Goal: Transaction & Acquisition: Purchase product/service

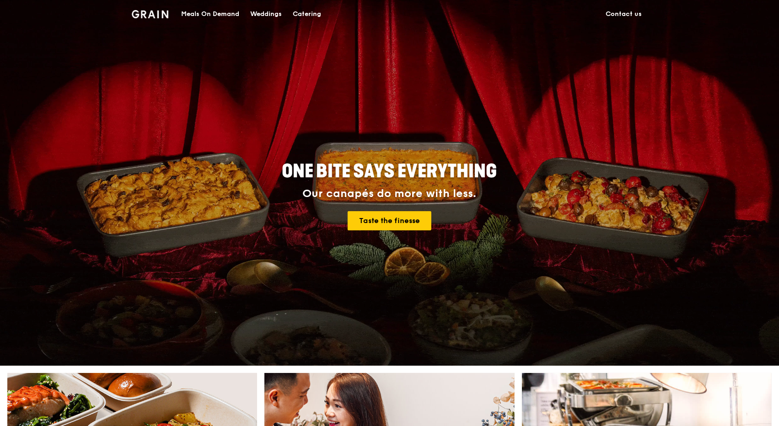
click at [224, 14] on div "Meals On Demand" at bounding box center [210, 13] width 58 height 27
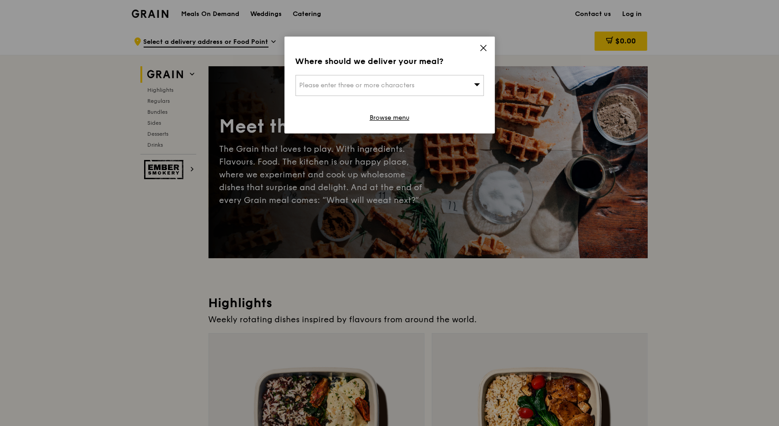
click at [484, 44] on icon at bounding box center [484, 48] width 8 height 8
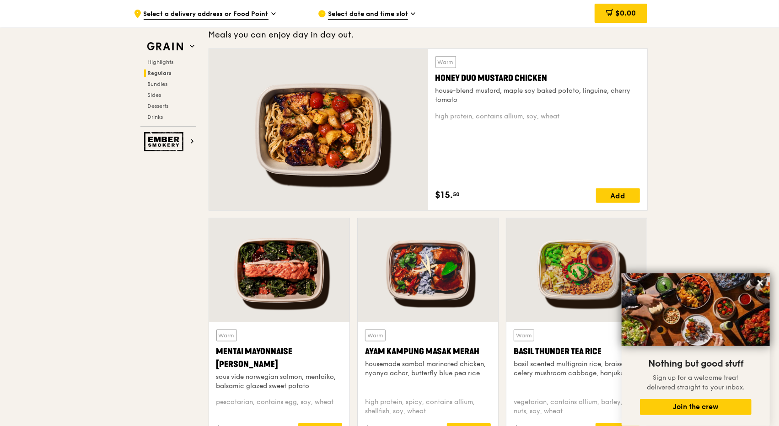
scroll to position [686, 0]
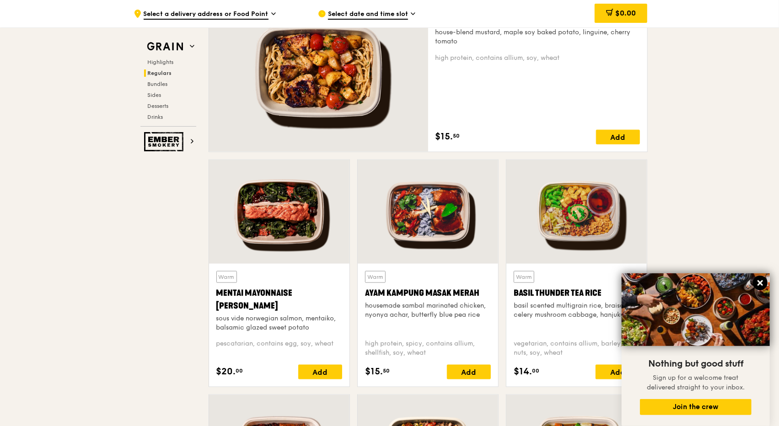
click at [758, 278] on button at bounding box center [760, 283] width 15 height 15
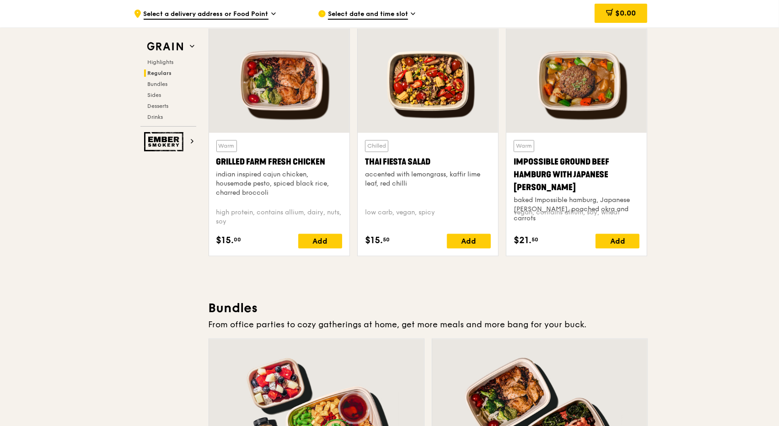
scroll to position [1043, 0]
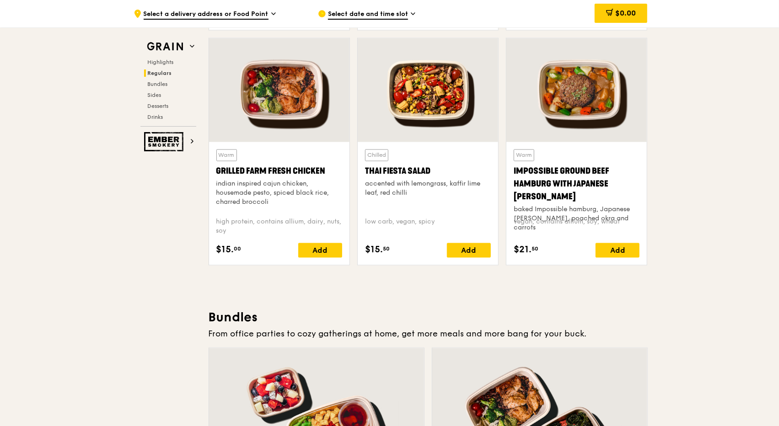
click at [286, 180] on div "indian inspired cajun chicken, housemade pesto, spiced black rice, charred broc…" at bounding box center [279, 193] width 126 height 27
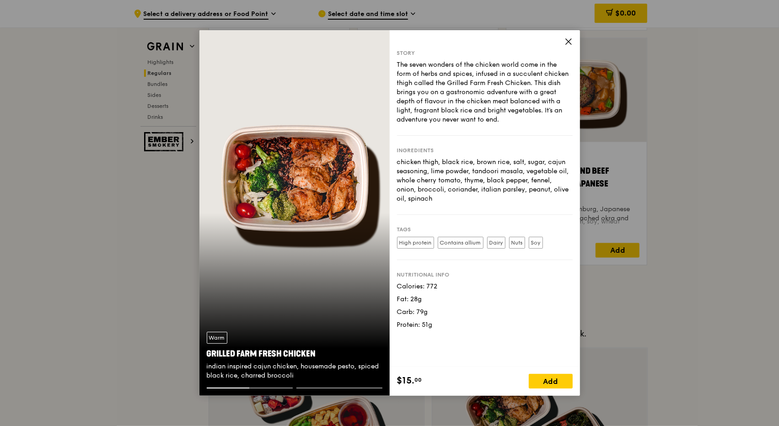
click at [562, 41] on div "Story The seven wonders of the chicken world come in the form of herbs and spic…" at bounding box center [485, 198] width 190 height 337
click at [566, 42] on icon at bounding box center [569, 42] width 8 height 8
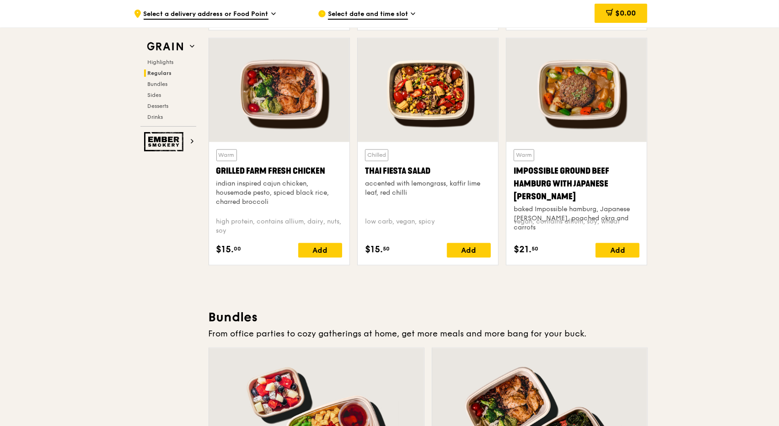
click at [433, 180] on div "accented with lemongrass, kaffir lime leaf, red chilli" at bounding box center [428, 189] width 126 height 18
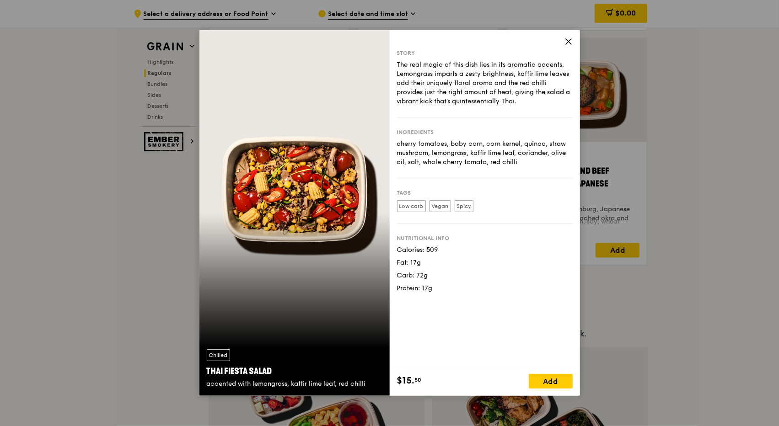
click at [568, 37] on div "Story The real magic of this dish lies in its aromatic accents. Lemongrass impa…" at bounding box center [485, 198] width 190 height 337
click at [568, 40] on icon at bounding box center [569, 42] width 8 height 8
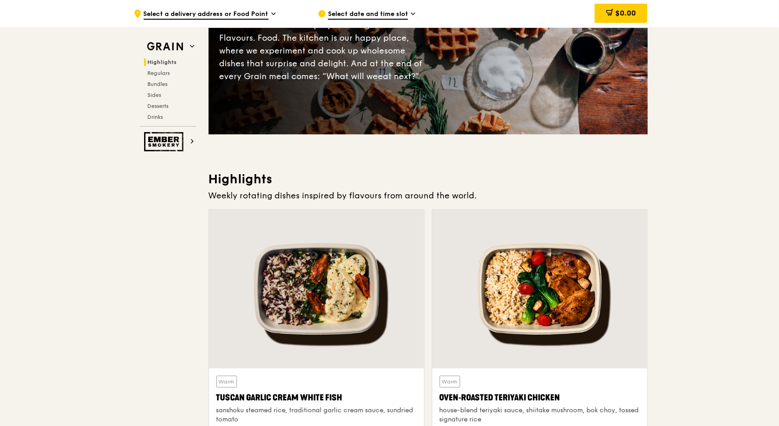
scroll to position [0, 0]
